Goal: Complete application form

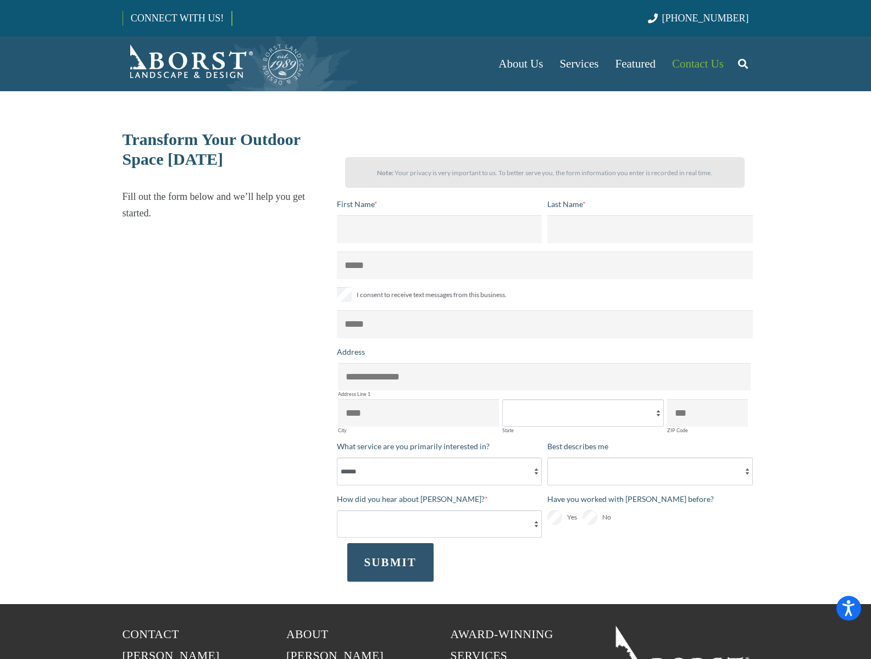
select select "******"
